Goal: Ask a question

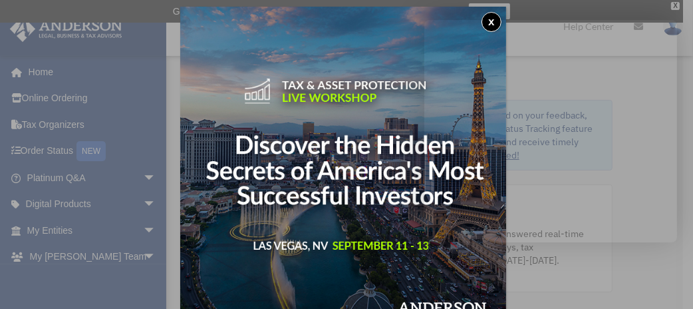
click at [35, 216] on div "x" at bounding box center [346, 154] width 693 height 309
click at [35, 210] on div "x" at bounding box center [346, 154] width 693 height 309
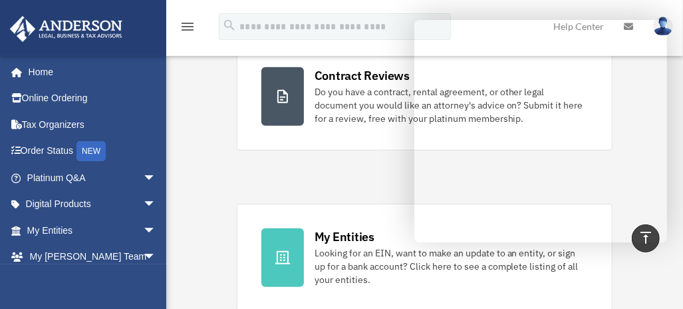
scroll to position [333, 0]
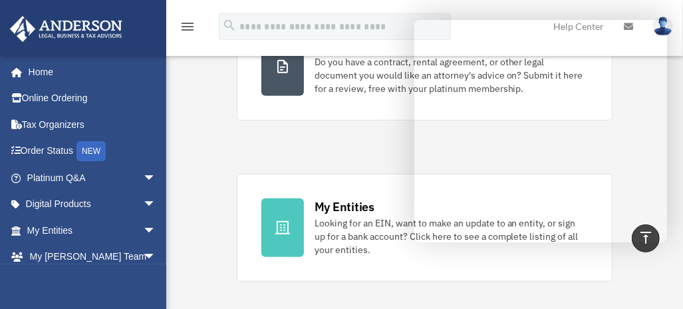
click at [384, 144] on div "Platinum Knowledge Room Further your learning and get your questions answered r…" at bounding box center [425, 154] width 377 height 604
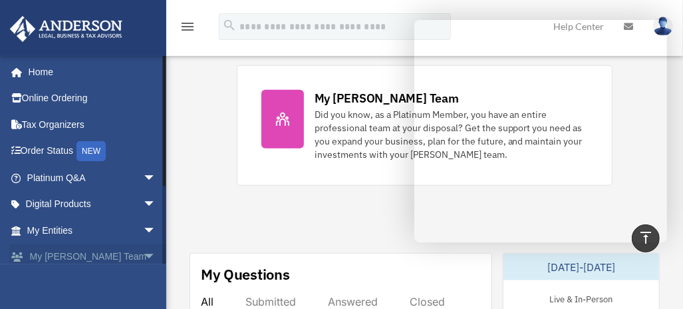
click at [19, 253] on span at bounding box center [24, 256] width 11 height 9
click at [39, 240] on link "My Entities arrow_drop_down" at bounding box center [92, 230] width 167 height 27
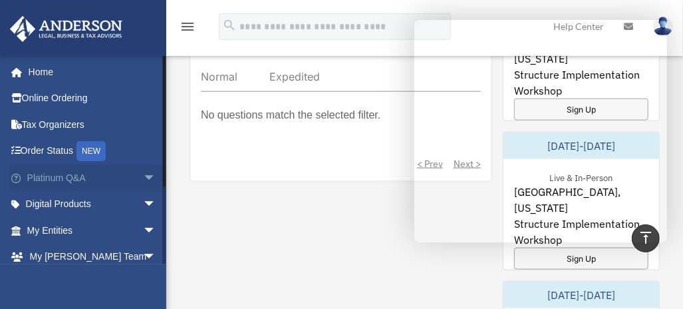
click at [41, 177] on link "Platinum Q&A arrow_drop_down" at bounding box center [92, 177] width 167 height 27
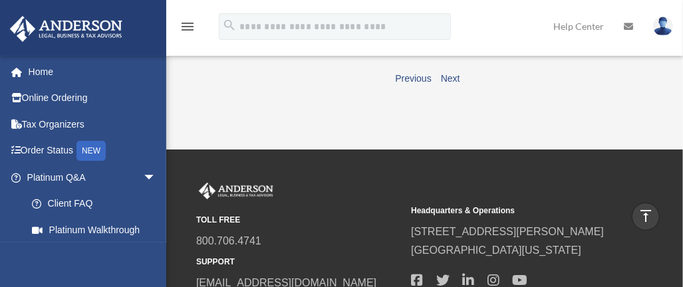
scroll to position [361, 0]
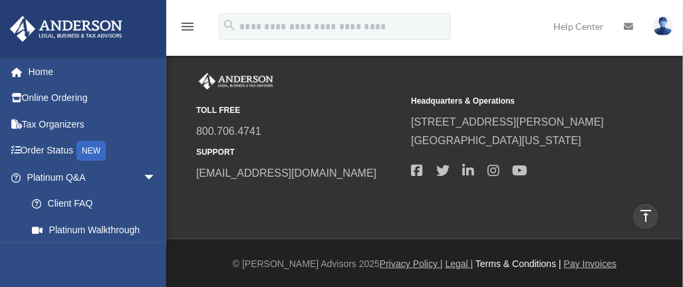
click at [482, 276] on footer "© [PERSON_NAME] Advisors 2025 Privacy Policy | Legal | Terms & Conditions | Pay…" at bounding box center [341, 265] width 683 height 50
click at [481, 259] on link "Terms & Conditions |" at bounding box center [519, 264] width 86 height 11
